Goal: Register for event/course

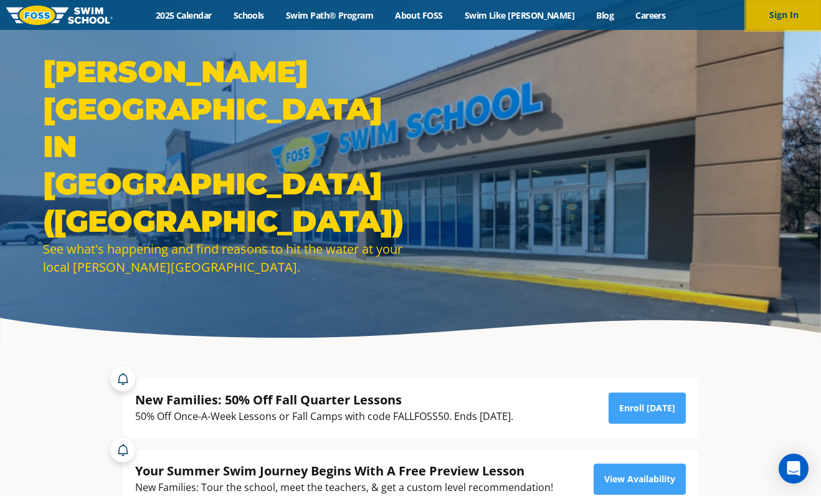
click at [798, 11] on button "Sign In" at bounding box center [783, 15] width 75 height 30
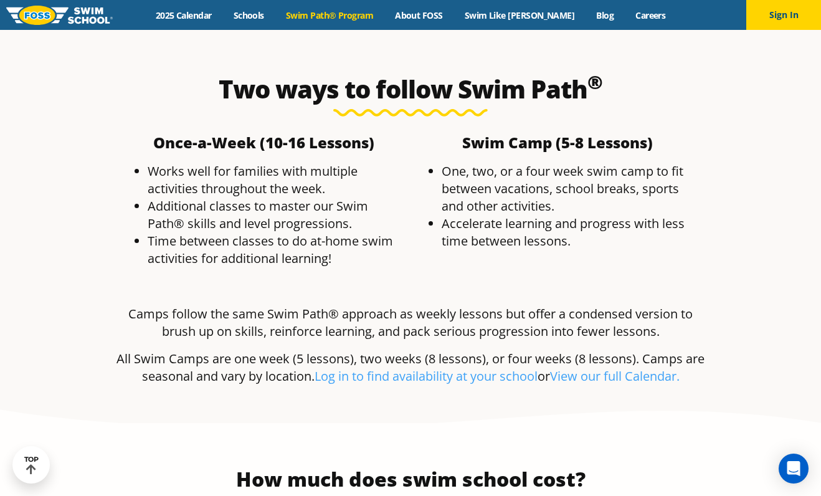
scroll to position [2258, 0]
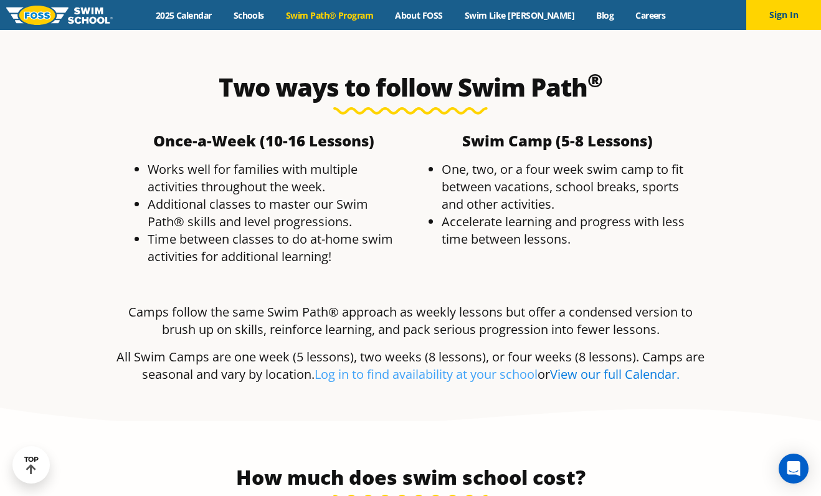
click at [608, 366] on link "View our full Calendar." at bounding box center [615, 374] width 130 height 17
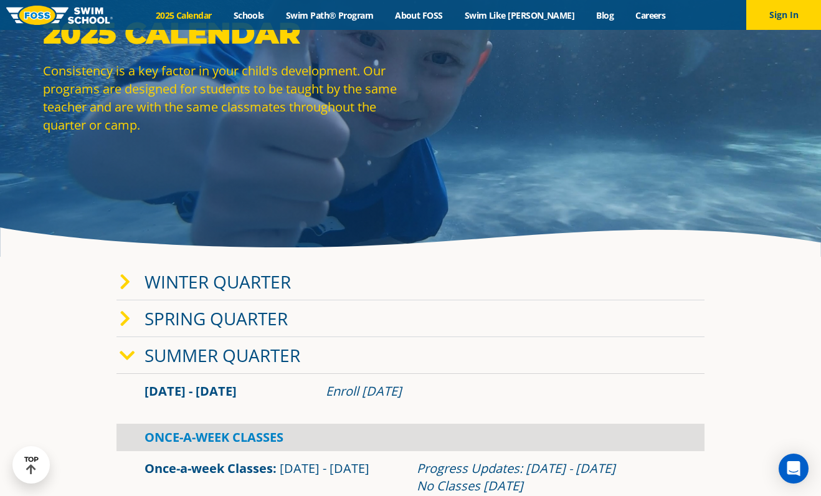
scroll to position [97, 0]
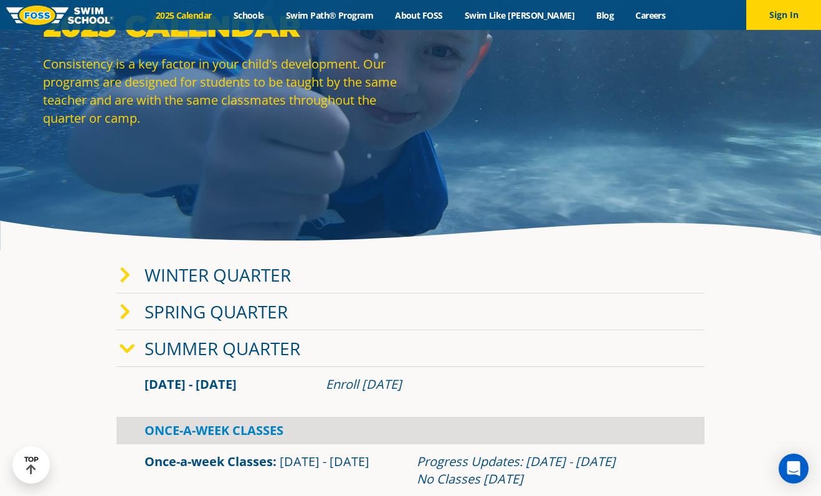
click at [127, 271] on icon at bounding box center [125, 275] width 11 height 17
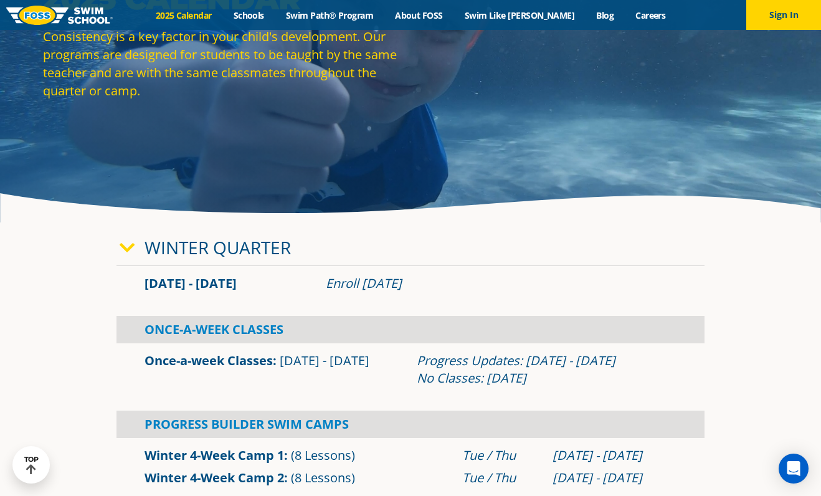
scroll to position [125, 0]
click at [135, 250] on span at bounding box center [132, 247] width 25 height 18
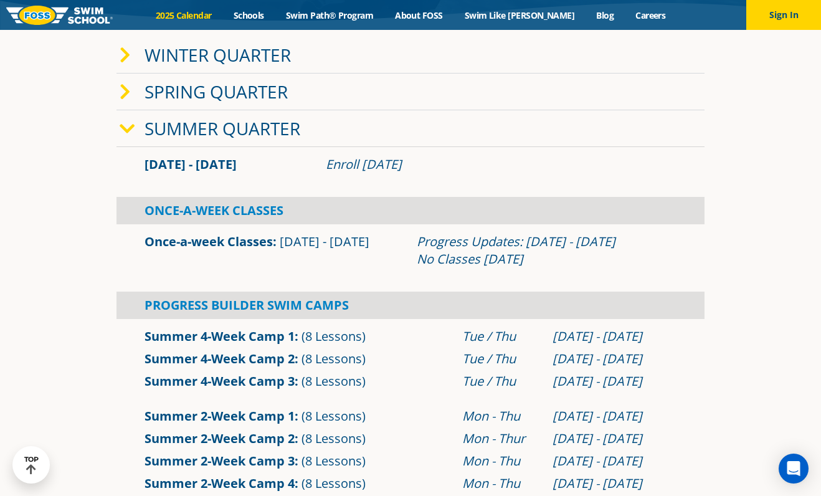
scroll to position [330, 0]
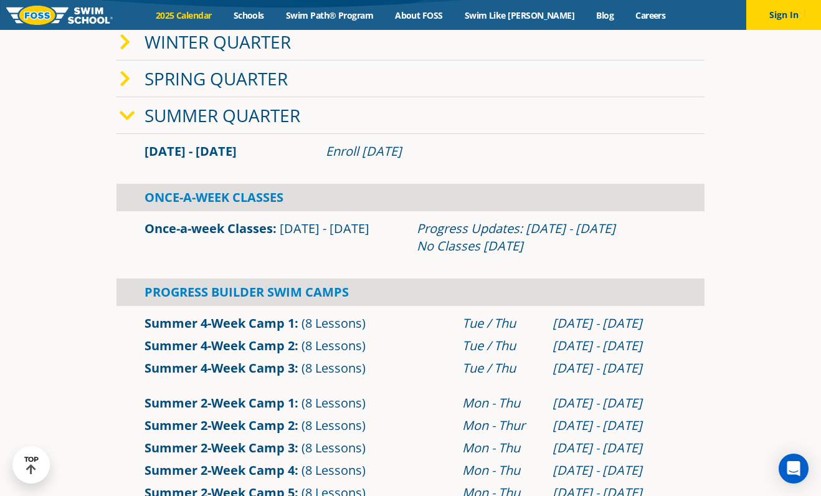
click at [125, 116] on icon at bounding box center [128, 115] width 16 height 17
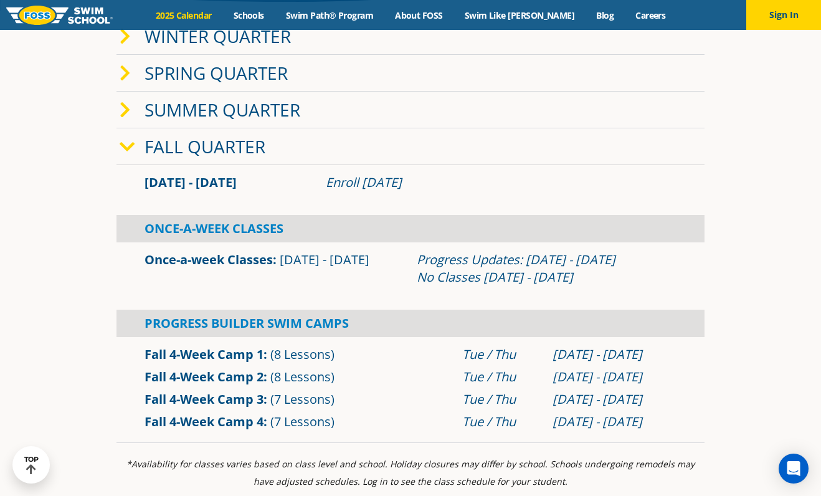
scroll to position [337, 0]
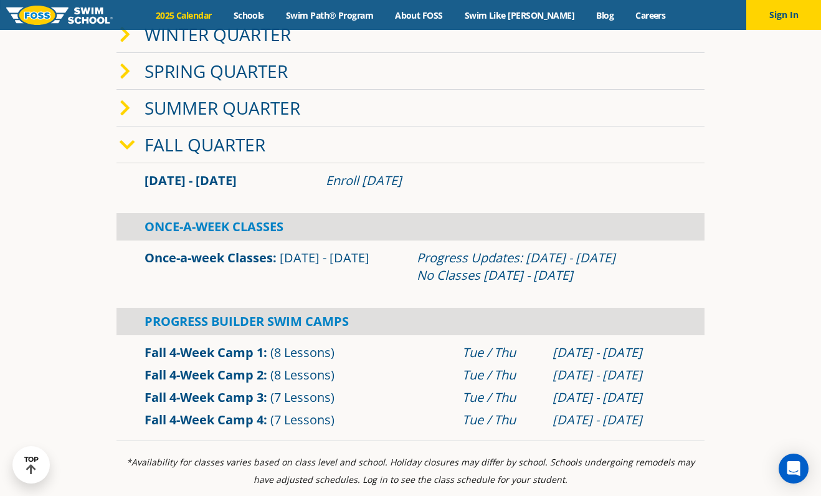
click at [125, 146] on icon at bounding box center [128, 144] width 16 height 17
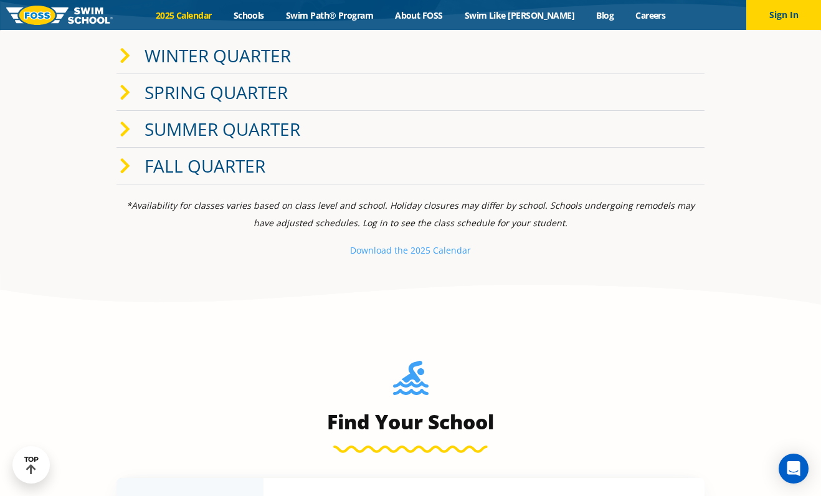
scroll to position [309, 0]
